Goal: Task Accomplishment & Management: Manage account settings

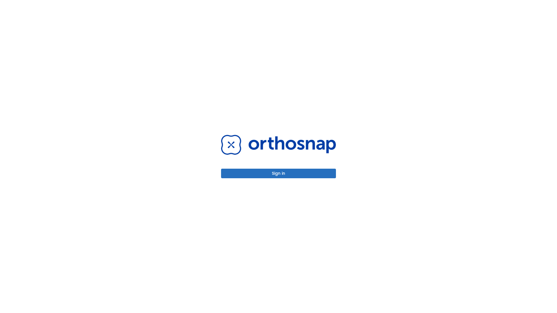
click at [278, 173] on button "Sign in" at bounding box center [278, 174] width 115 height 10
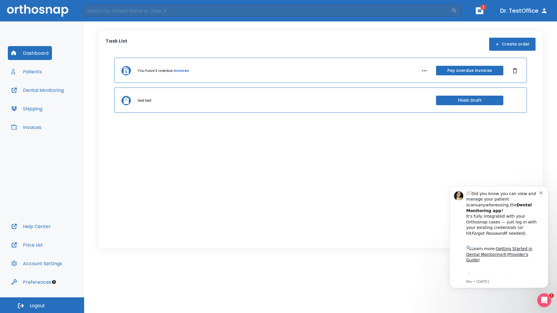
click at [42, 305] on span "Logout" at bounding box center [37, 306] width 15 height 6
